Goal: Task Accomplishment & Management: Manage account settings

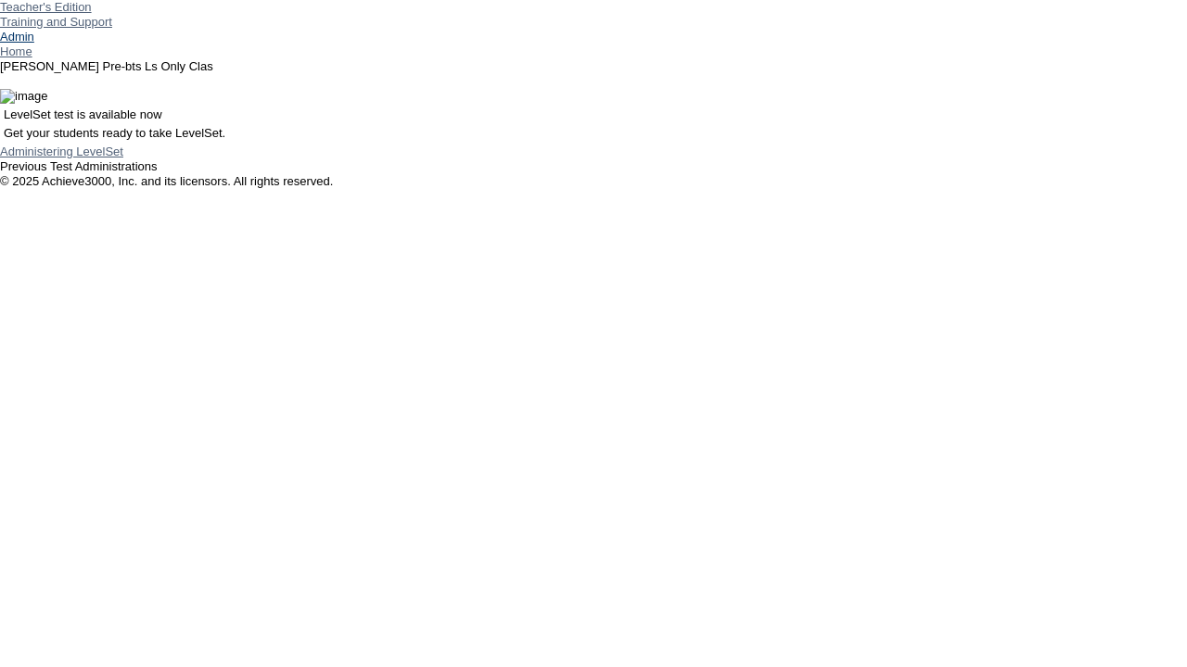
click at [34, 44] on link "Admin" at bounding box center [17, 37] width 34 height 14
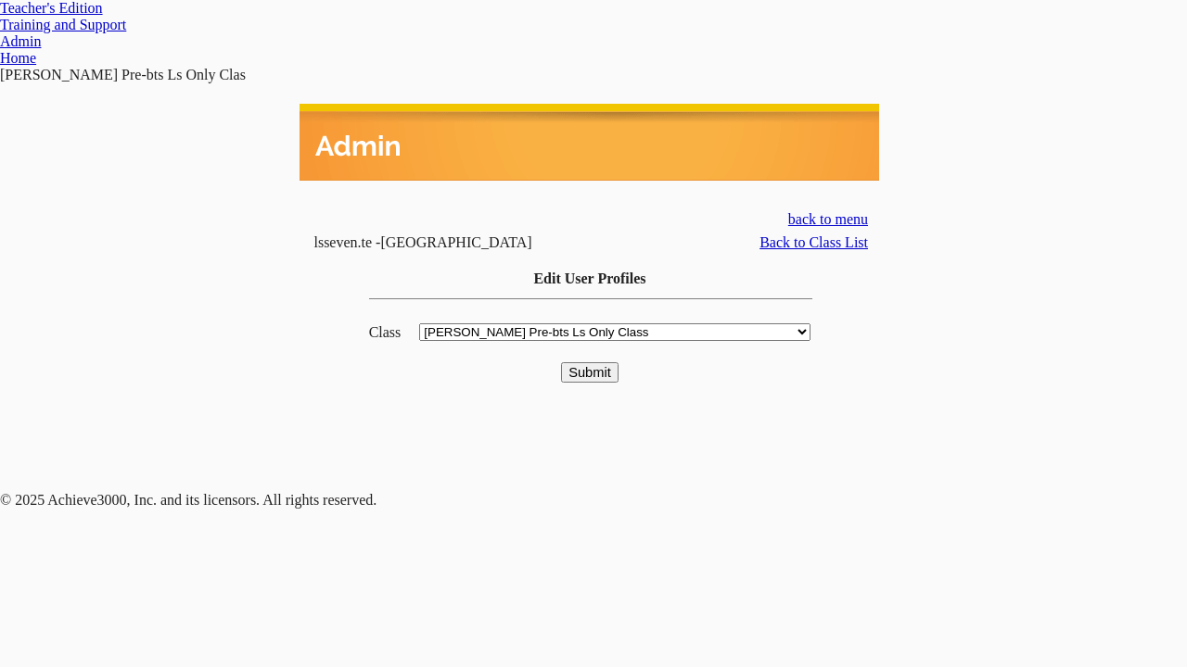
click at [590, 362] on input "Submit" at bounding box center [589, 372] width 57 height 20
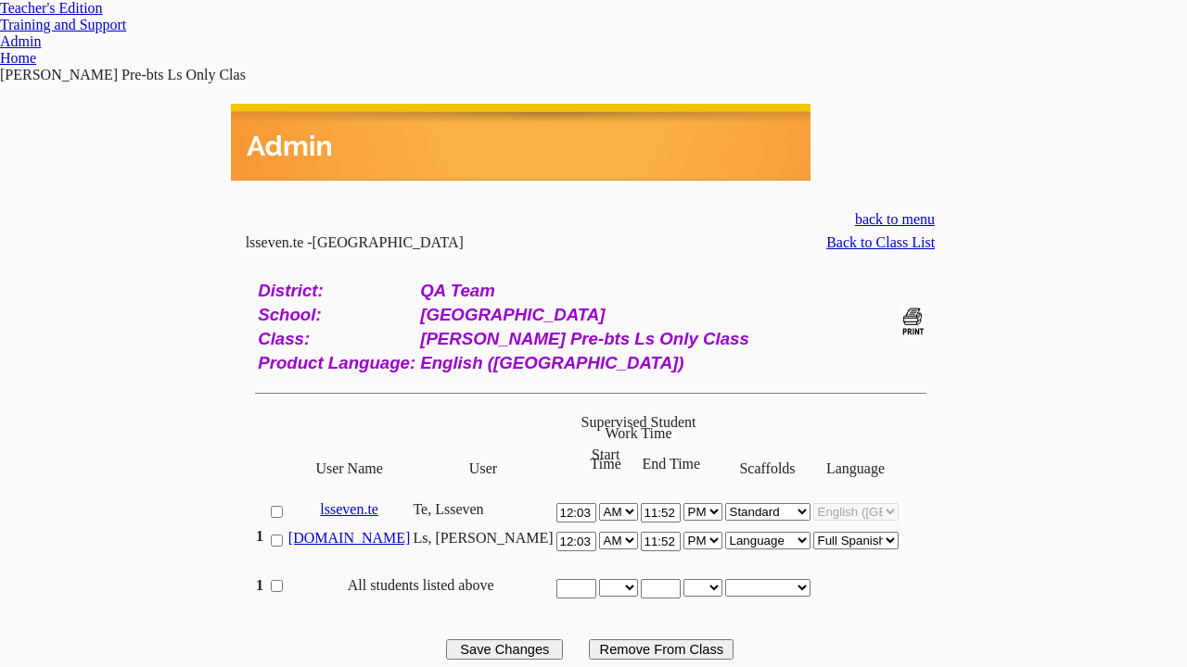
click at [385, 530] on link "bella.ls" at bounding box center [349, 538] width 122 height 16
